Goal: Transaction & Acquisition: Book appointment/travel/reservation

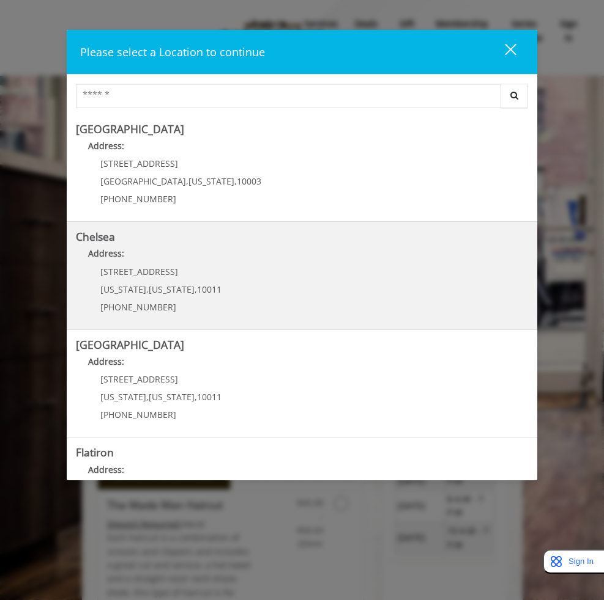
click at [279, 266] on p "Address:" at bounding box center [302, 257] width 452 height 20
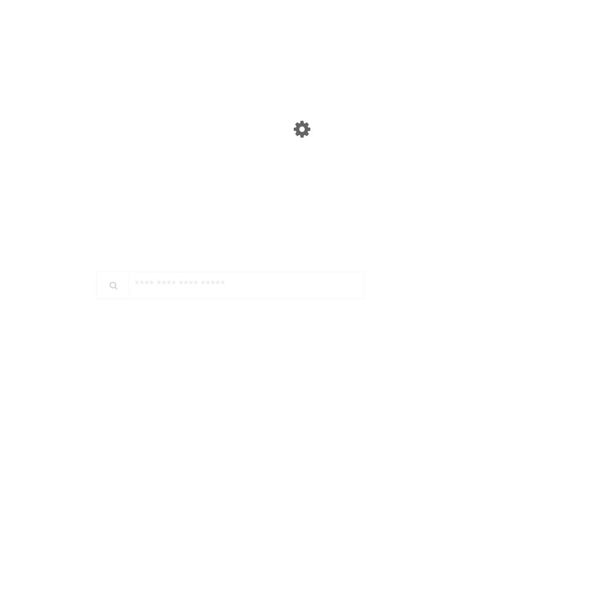
scroll to position [148, 0]
click at [253, 464] on link "Discounted Price" at bounding box center [275, 472] width 44 height 124
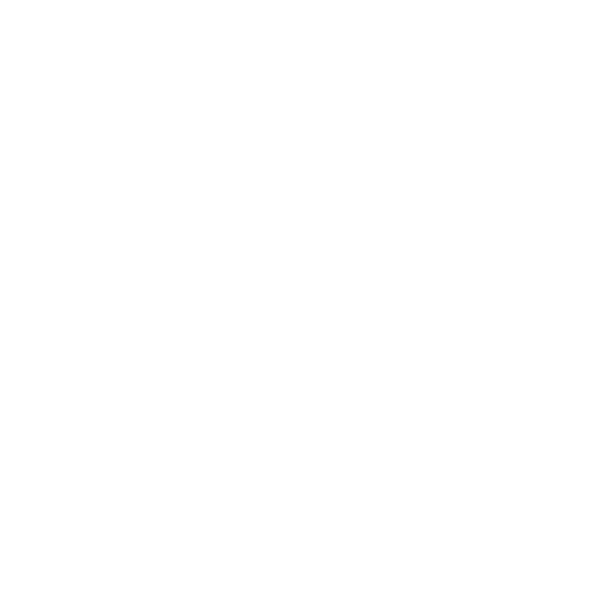
scroll to position [467, 0]
click at [170, 323] on div "*** $45.00 | 30min" at bounding box center [165, 349] width 114 height 58
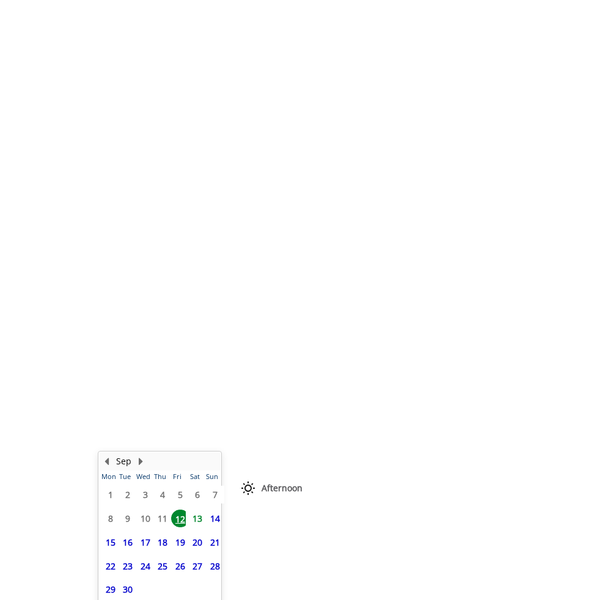
scroll to position [241, 0]
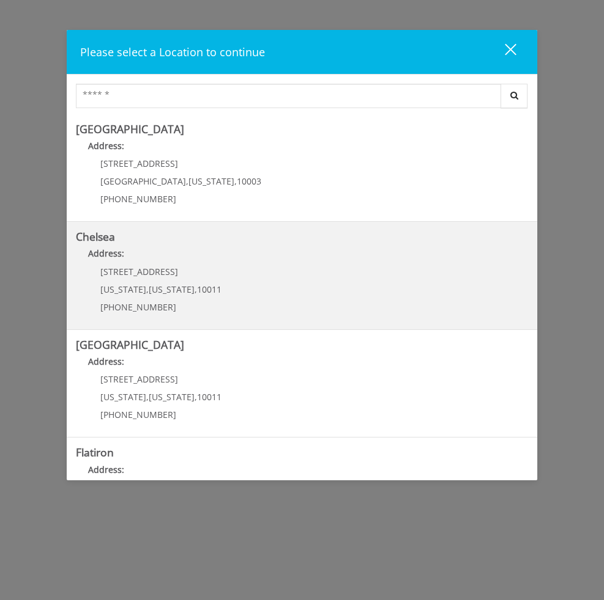
click at [213, 259] on p "Address:" at bounding box center [302, 257] width 452 height 20
